Goal: Find specific page/section: Find specific page/section

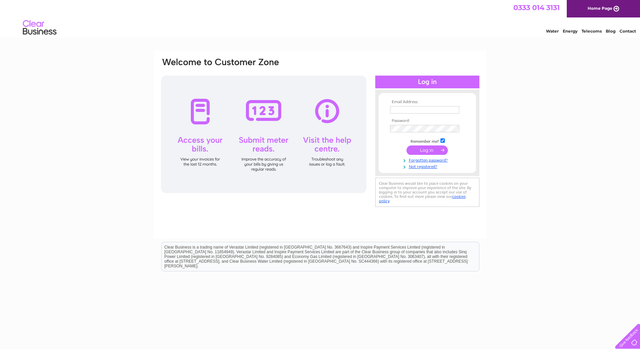
click at [396, 110] on input "text" at bounding box center [424, 109] width 69 height 7
type input "[EMAIL_ADDRESS][DOMAIN_NAME]"
click at [439, 149] on input "submit" at bounding box center [427, 150] width 41 height 9
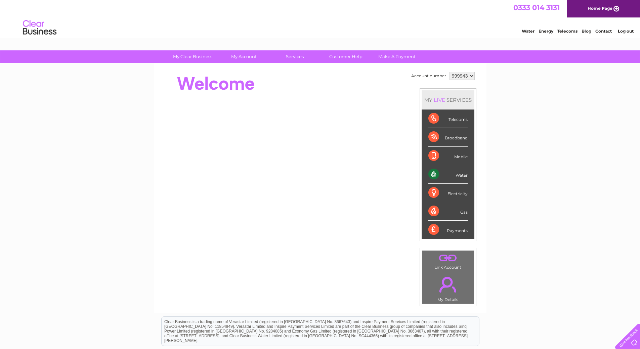
click at [460, 173] on div "Water" at bounding box center [448, 174] width 39 height 18
click at [434, 173] on div "Water" at bounding box center [448, 174] width 39 height 18
click at [465, 173] on div "Water" at bounding box center [448, 174] width 39 height 18
click at [432, 174] on div "Water" at bounding box center [448, 174] width 39 height 18
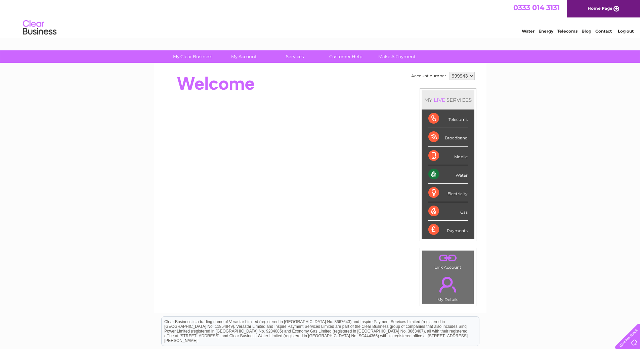
click at [436, 176] on div "Water" at bounding box center [448, 174] width 39 height 18
click at [465, 174] on div "Water" at bounding box center [448, 174] width 39 height 18
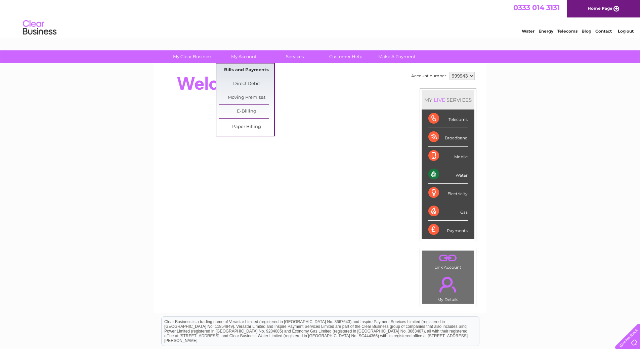
click at [242, 69] on link "Bills and Payments" at bounding box center [246, 70] width 55 height 13
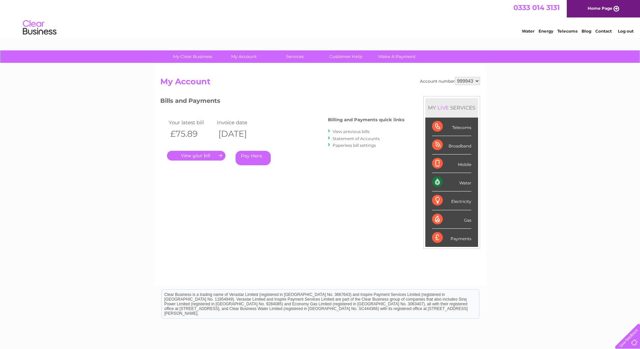
click at [572, 109] on div "My Clear Business Login Details My Details My Preferences Link Account My Accou…" at bounding box center [320, 225] width 640 height 351
